Goal: Task Accomplishment & Management: Use online tool/utility

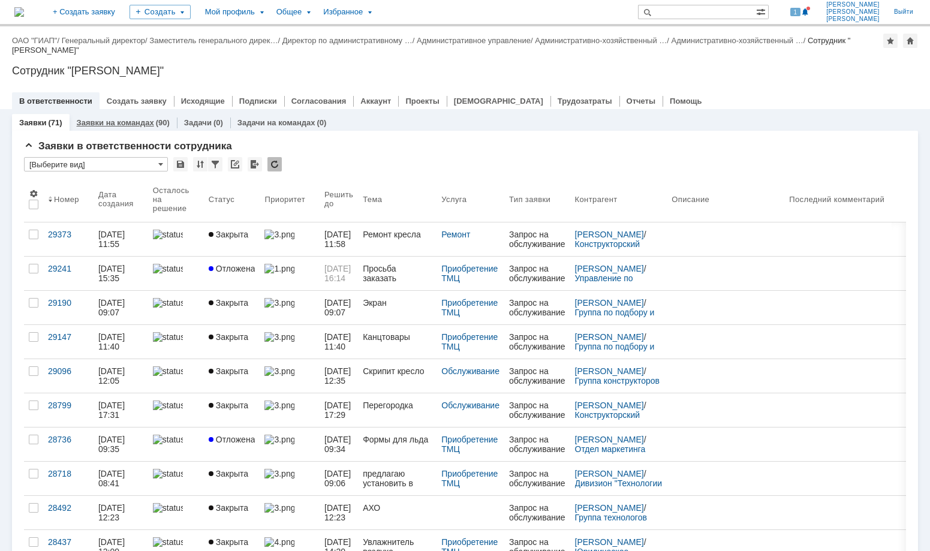
click at [125, 122] on link "Заявки на командах" at bounding box center [115, 122] width 77 height 9
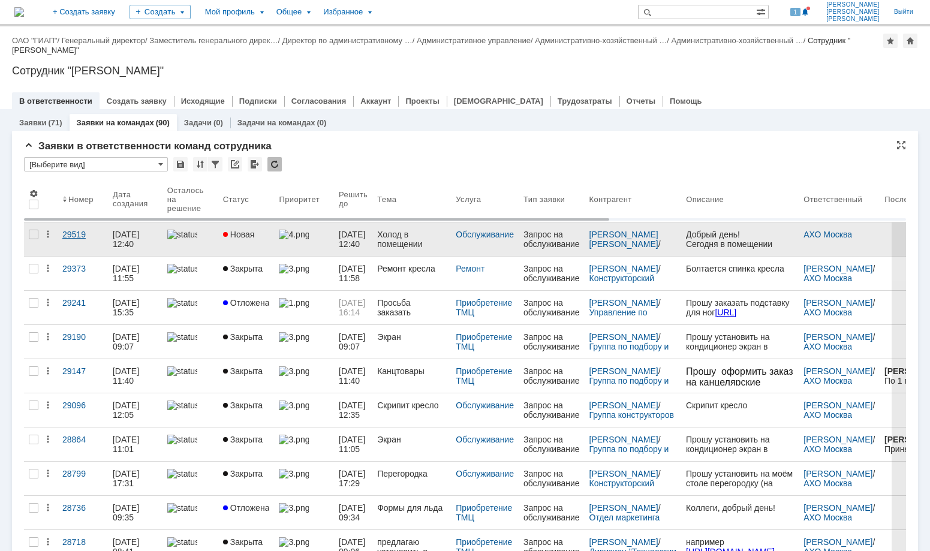
click at [78, 234] on div "29519" at bounding box center [82, 235] width 41 height 10
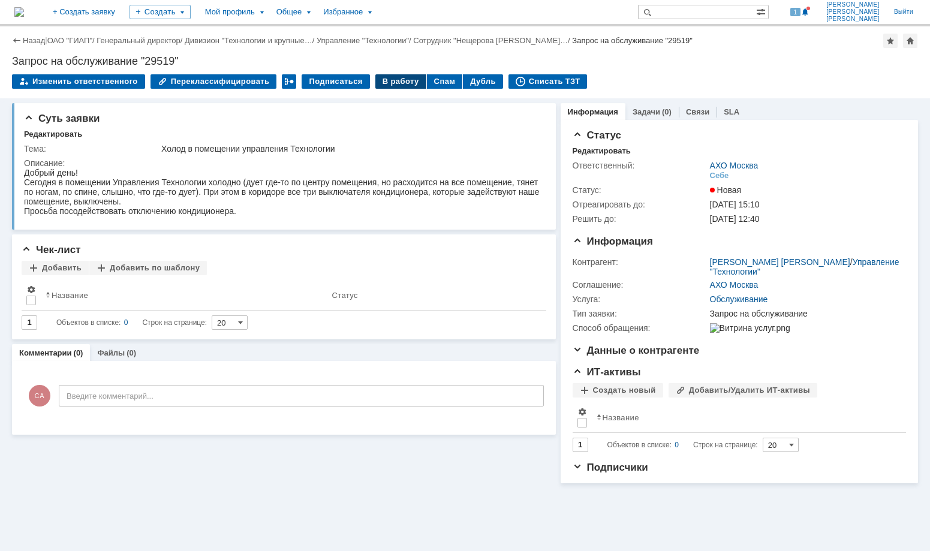
click at [395, 79] on div "В работу" at bounding box center [400, 81] width 51 height 14
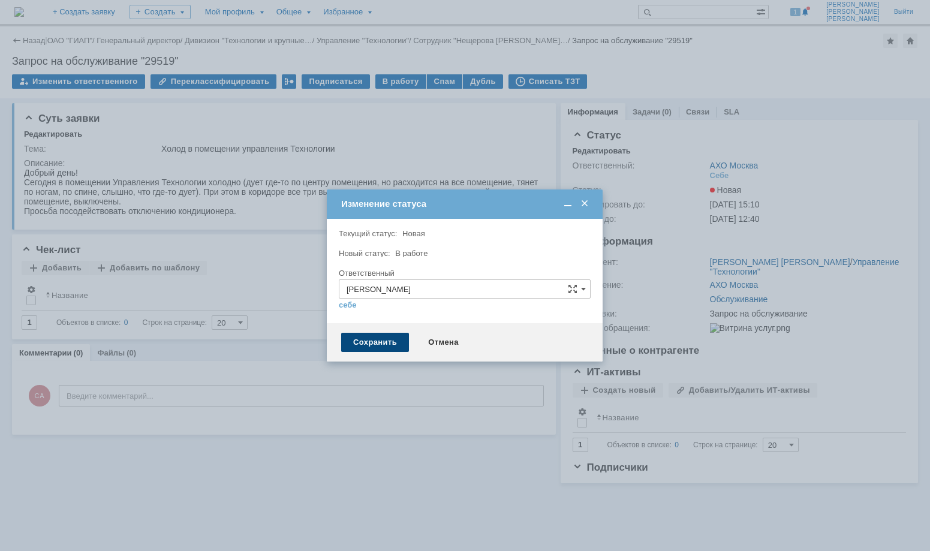
click at [380, 342] on div "Сохранить" at bounding box center [375, 342] width 68 height 19
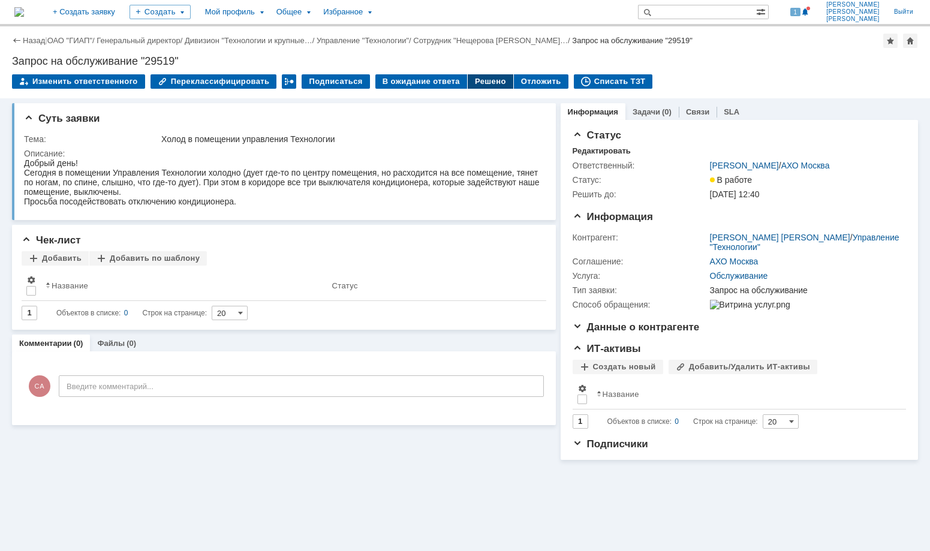
click at [476, 82] on div "Решено" at bounding box center [491, 81] width 46 height 14
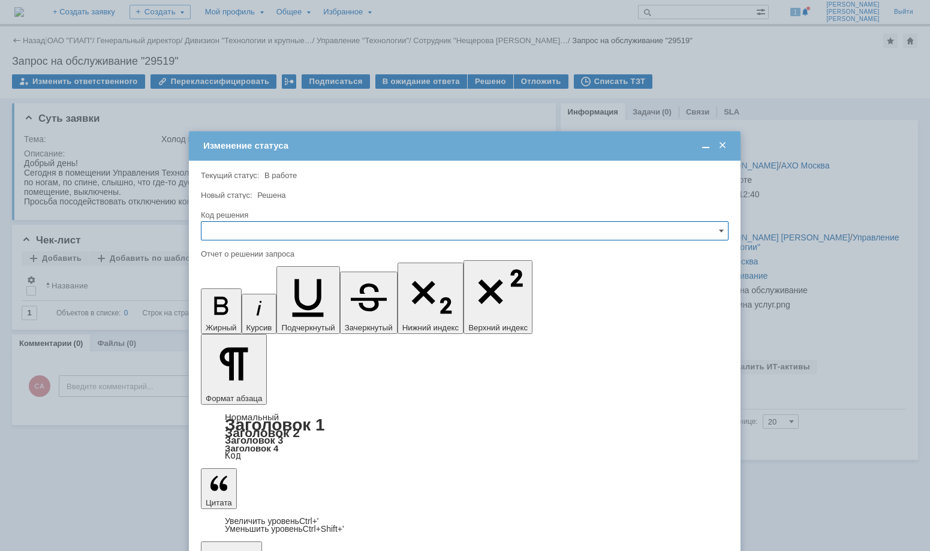
click at [236, 227] on input "text" at bounding box center [465, 230] width 528 height 19
click at [239, 314] on span "Решено" at bounding box center [465, 313] width 512 height 10
type input "Решено"
